Goal: Task Accomplishment & Management: Use online tool/utility

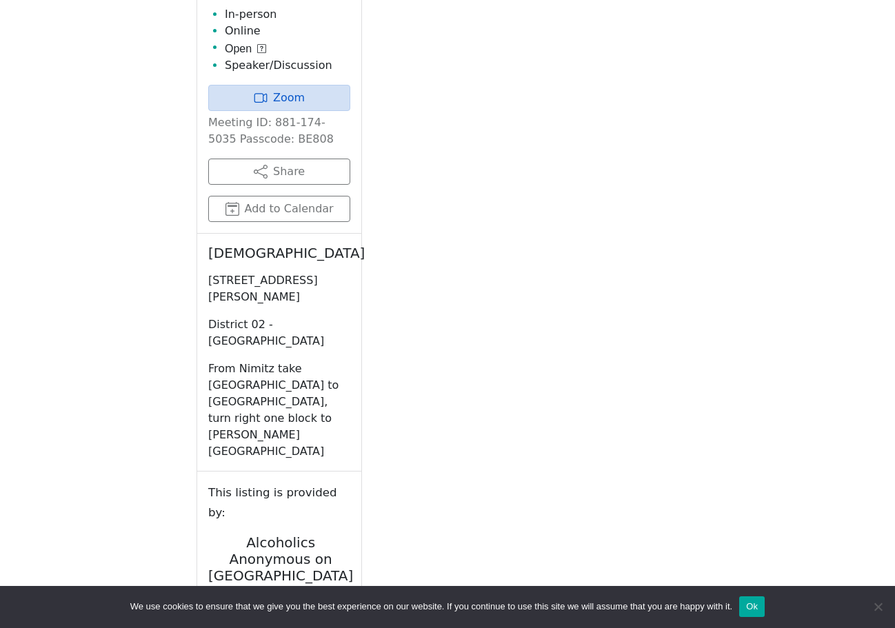
scroll to position [717, 0]
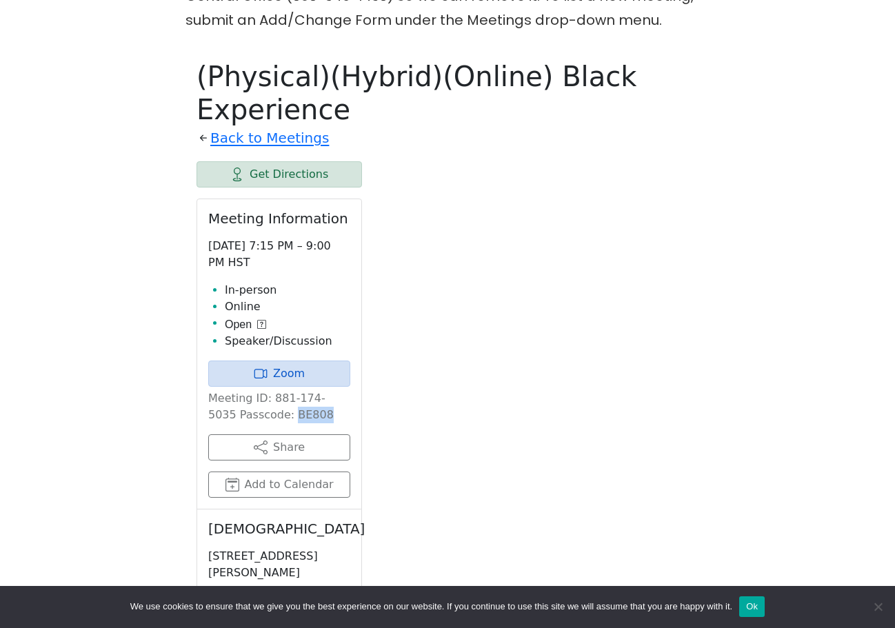
drag, startPoint x: 259, startPoint y: 330, endPoint x: 290, endPoint y: 331, distance: 31.0
click at [290, 390] on p "Meeting ID: 881-174-5035 Passcode: BE808" at bounding box center [279, 406] width 142 height 33
copy p "BE808"
click at [314, 361] on link "Zoom" at bounding box center [279, 374] width 142 height 26
click at [299, 361] on link "Zoom" at bounding box center [279, 374] width 142 height 26
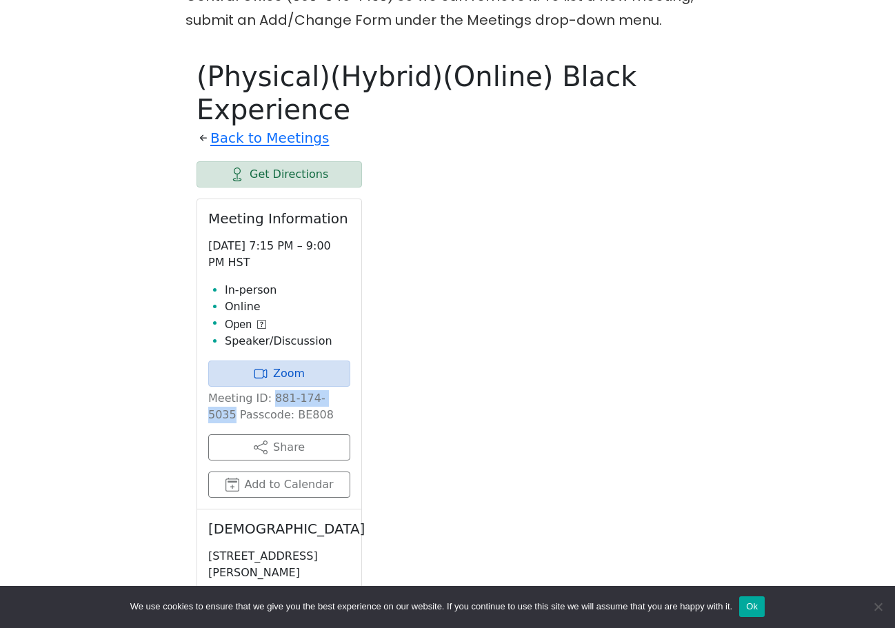
drag, startPoint x: 268, startPoint y: 314, endPoint x: 343, endPoint y: 314, distance: 75.8
click at [343, 390] on p "Meeting ID: 881-174-5035 Passcode: BE808" at bounding box center [279, 406] width 142 height 33
copy p "881-174-5035"
